Goal: Task Accomplishment & Management: Use online tool/utility

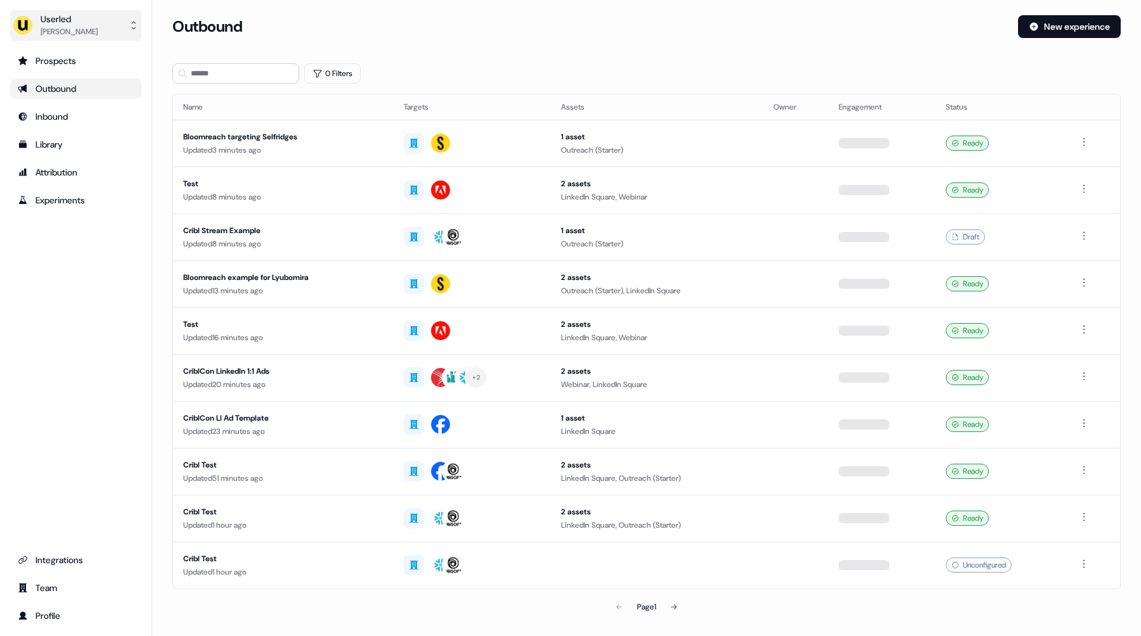
click at [85, 21] on div "Userled" at bounding box center [69, 19] width 57 height 13
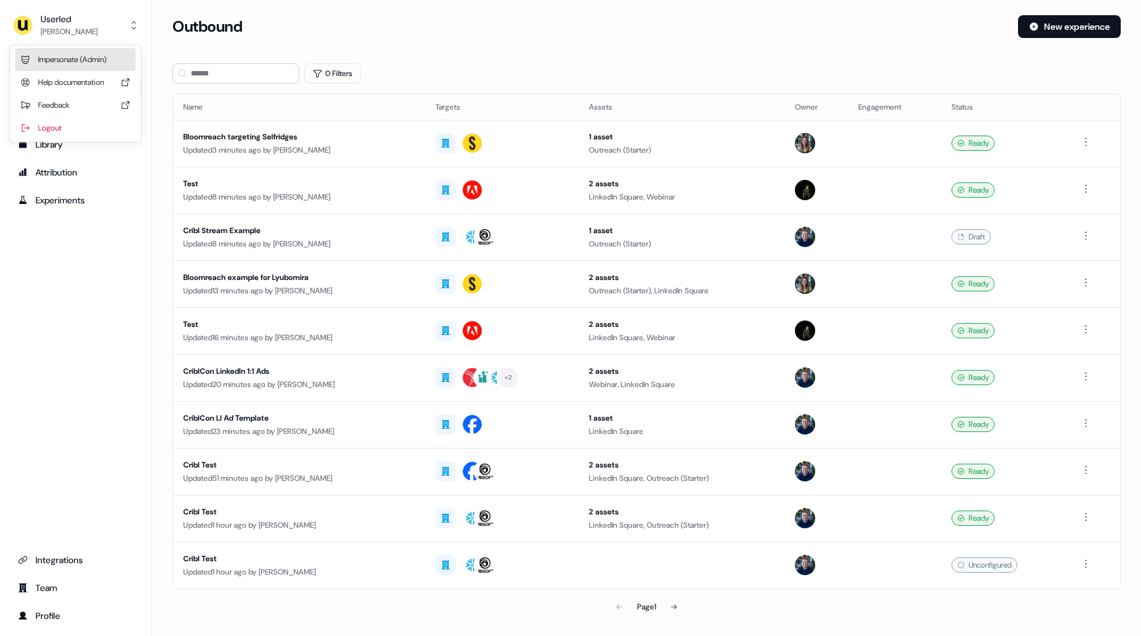
click at [87, 58] on div "Impersonate (Admin)" at bounding box center [75, 59] width 120 height 23
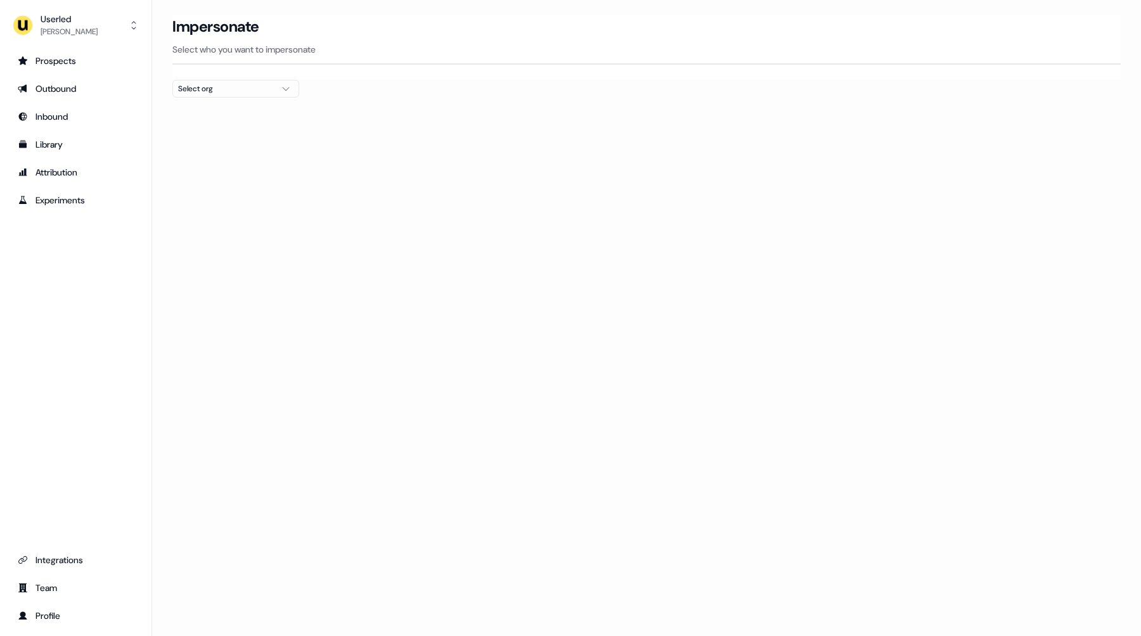
click at [218, 93] on div "Select org" at bounding box center [225, 88] width 95 height 13
type input "******"
click at [211, 141] on div "ADvendio" at bounding box center [235, 134] width 125 height 20
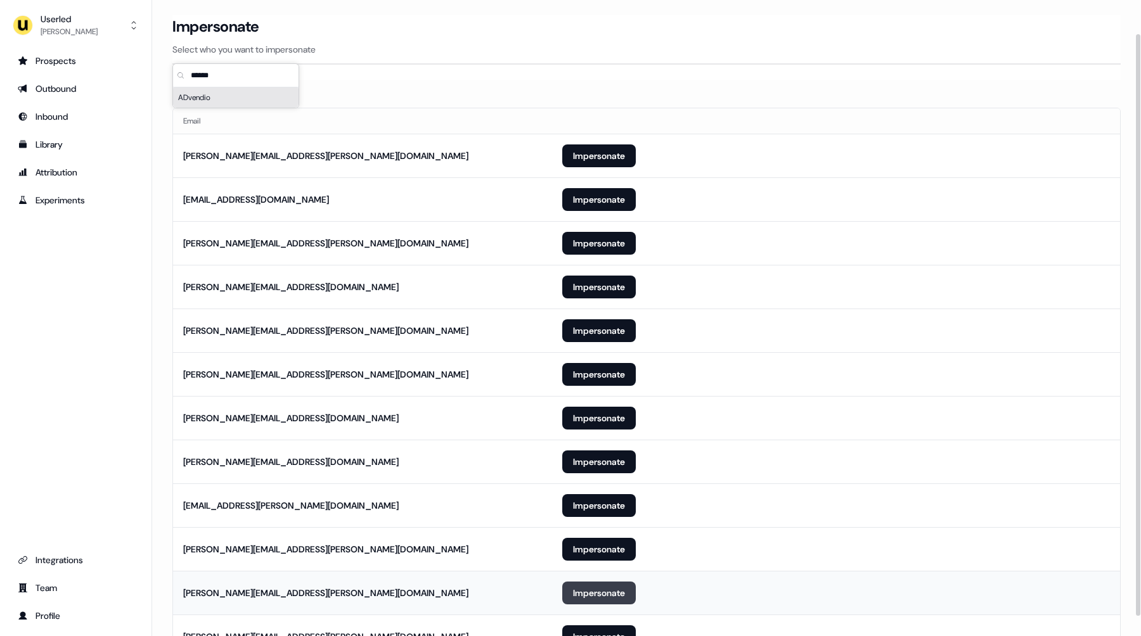
scroll to position [58, 0]
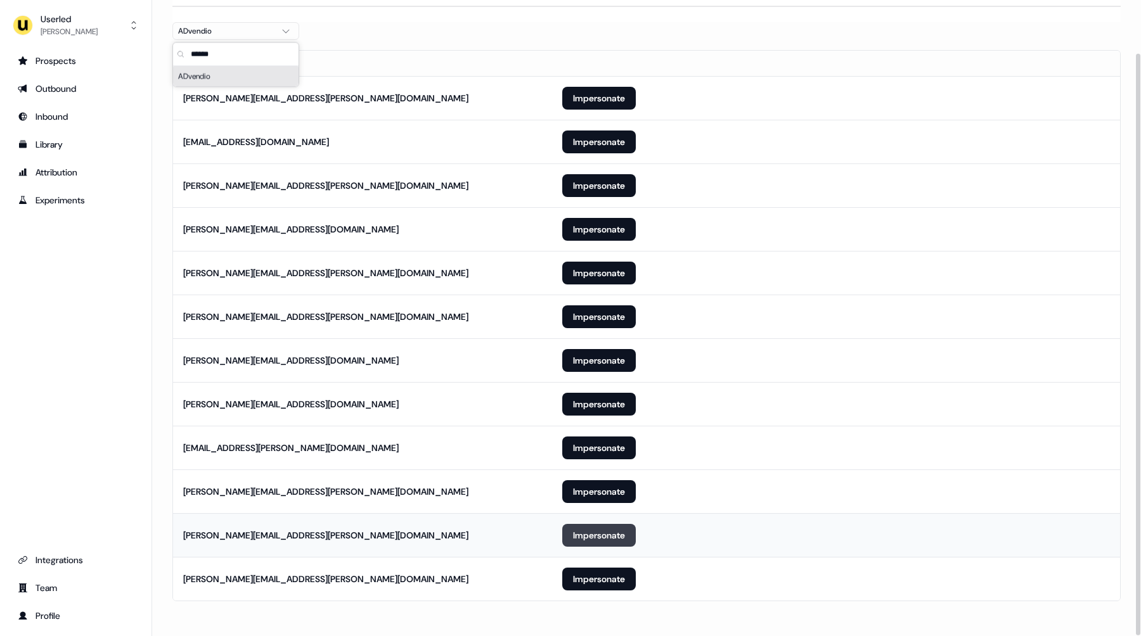
click at [601, 546] on button "Impersonate" at bounding box center [599, 535] width 74 height 23
